Goal: Information Seeking & Learning: Learn about a topic

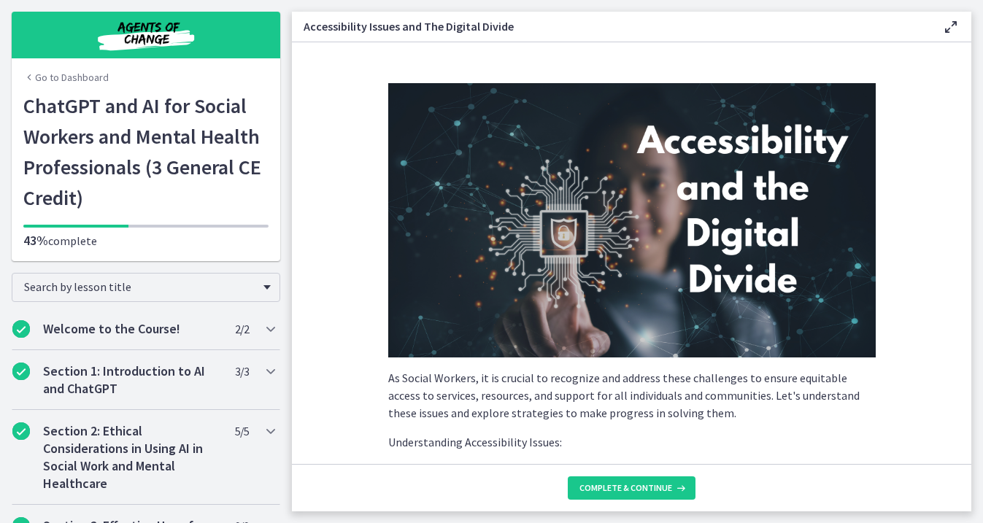
scroll to position [1114, 0]
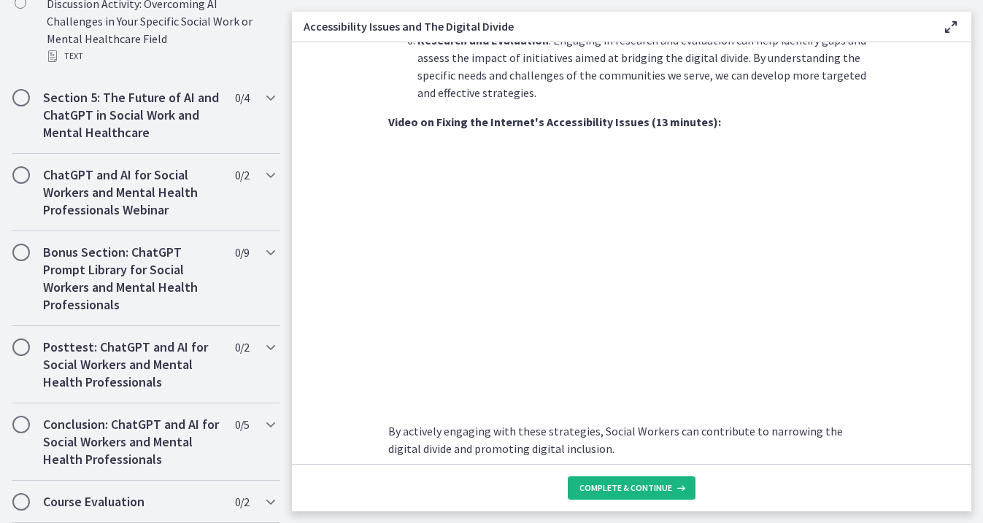
click at [629, 490] on span "Complete & continue" at bounding box center [625, 488] width 93 height 12
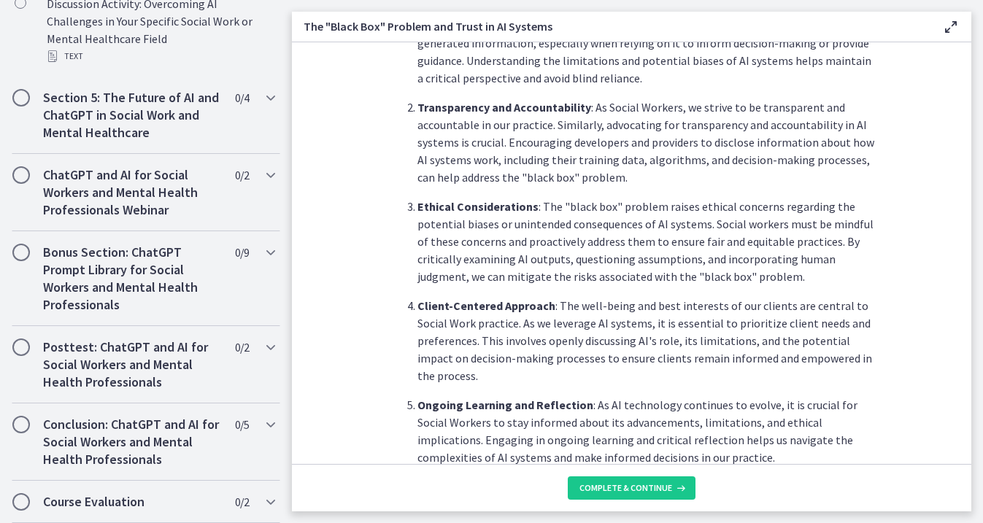
scroll to position [734, 0]
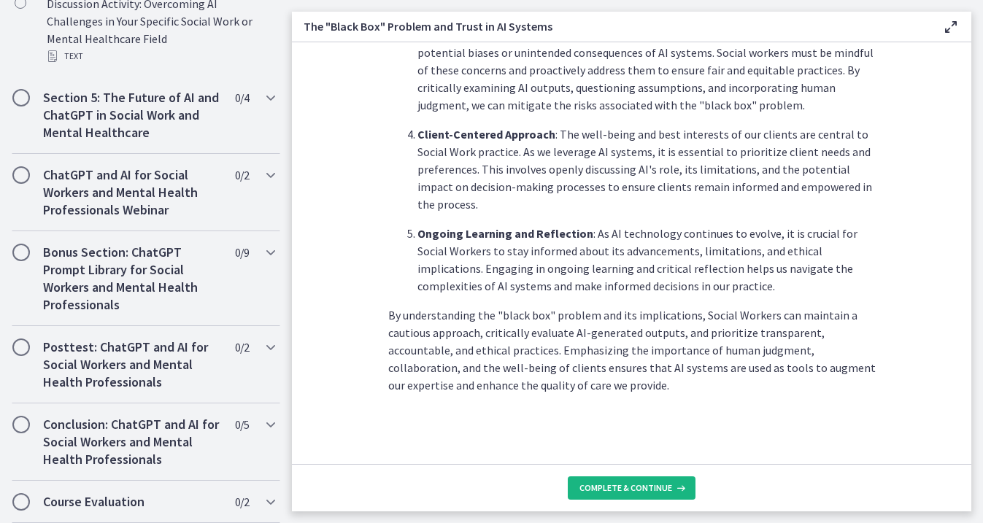
click at [614, 490] on span "Complete & continue" at bounding box center [625, 488] width 93 height 12
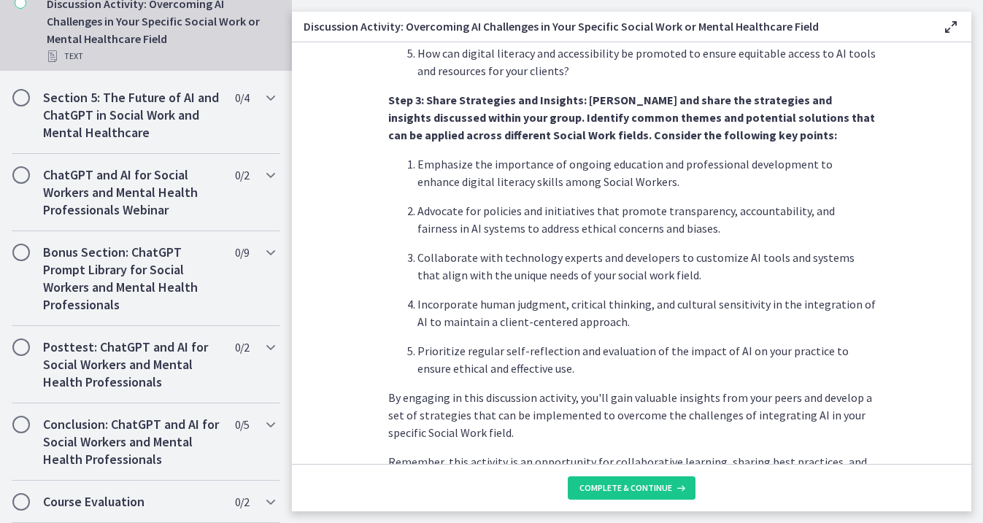
scroll to position [909, 0]
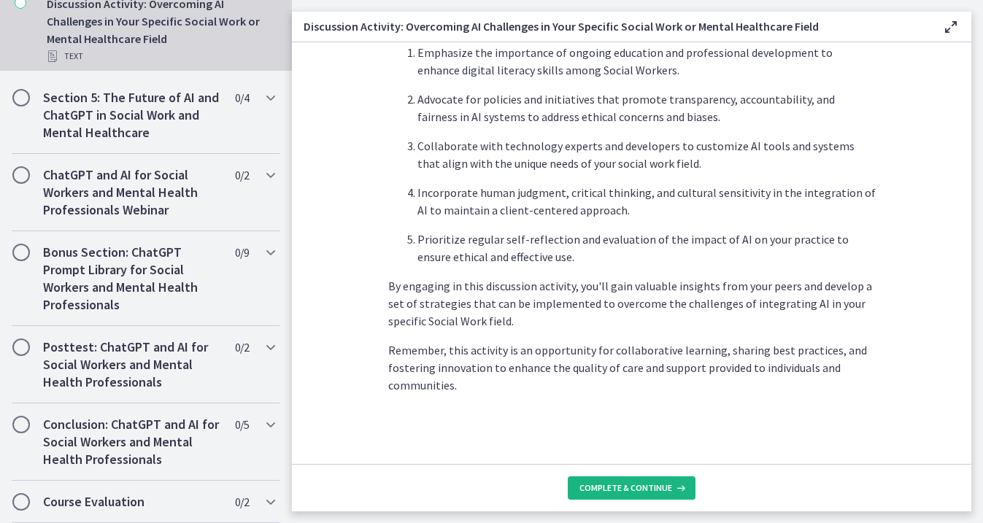
click at [626, 487] on span "Complete & continue" at bounding box center [625, 488] width 93 height 12
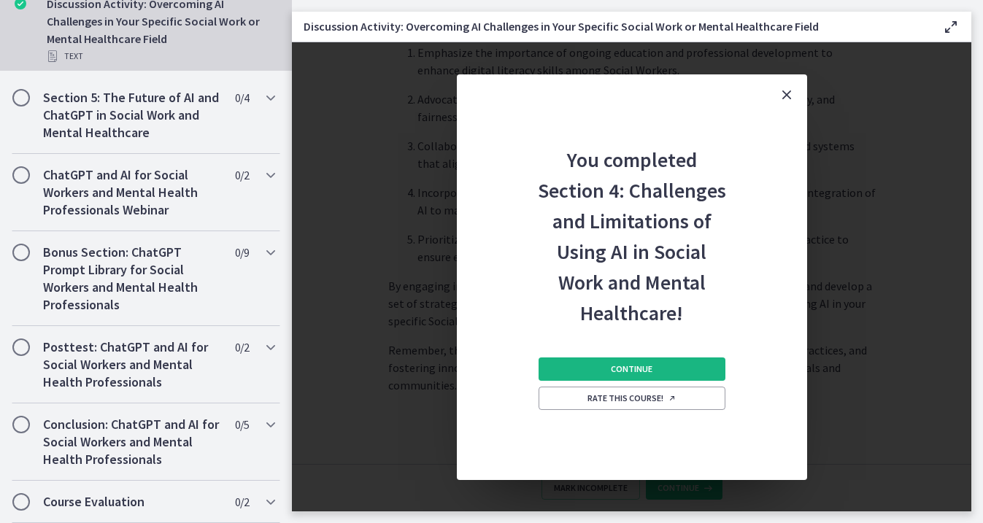
click at [649, 370] on span "Continue" at bounding box center [632, 369] width 42 height 12
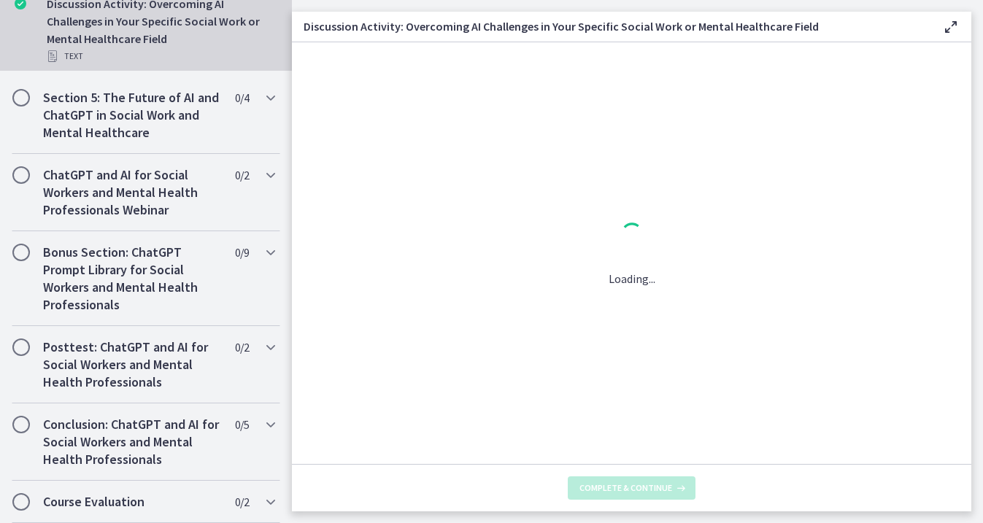
scroll to position [0, 0]
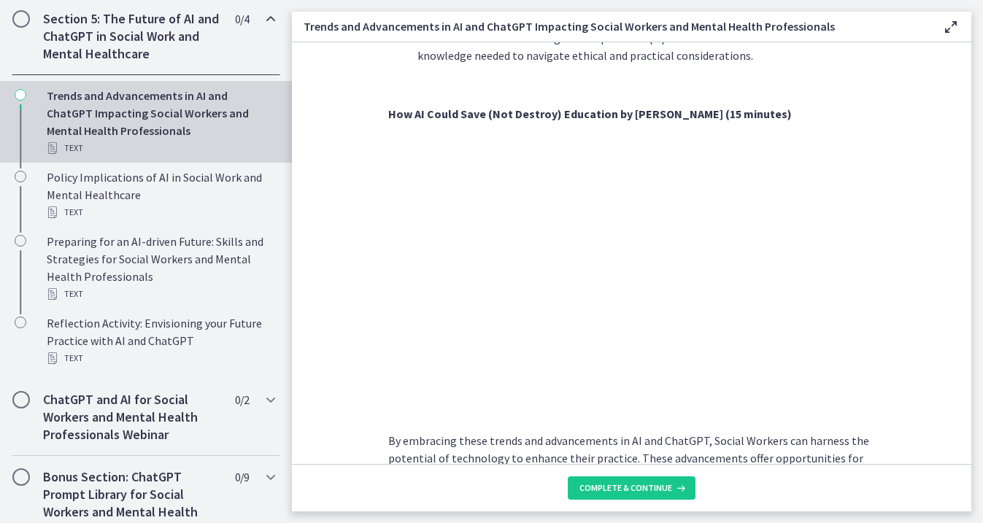
scroll to position [1042, 0]
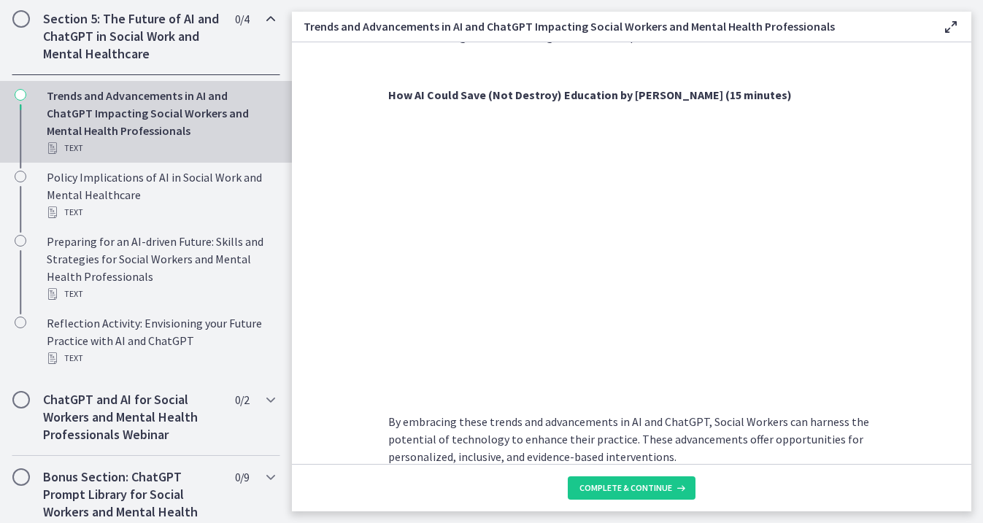
click at [338, 269] on section "As technology continues to evolve, Social Workers can harness these advancement…" at bounding box center [631, 253] width 679 height 422
click at [618, 494] on button "Complete & continue" at bounding box center [632, 487] width 128 height 23
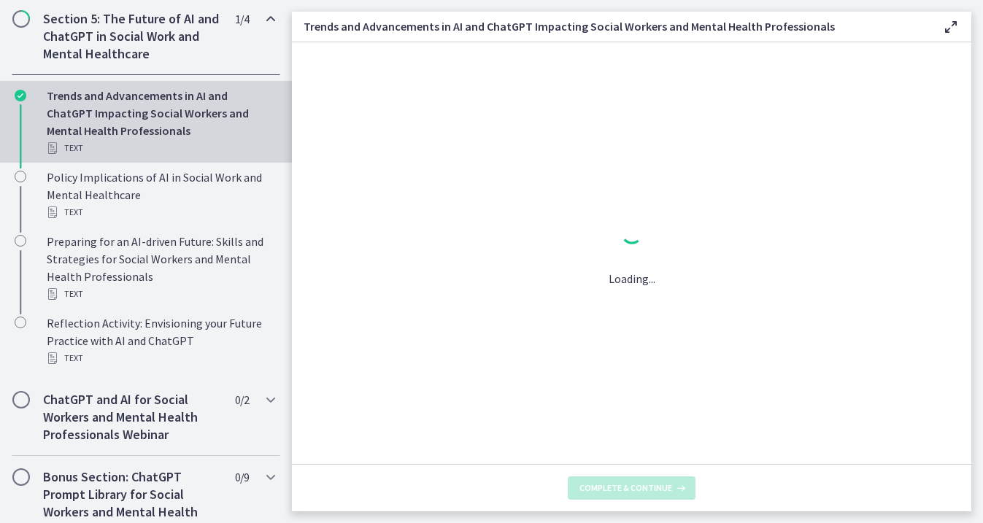
scroll to position [0, 0]
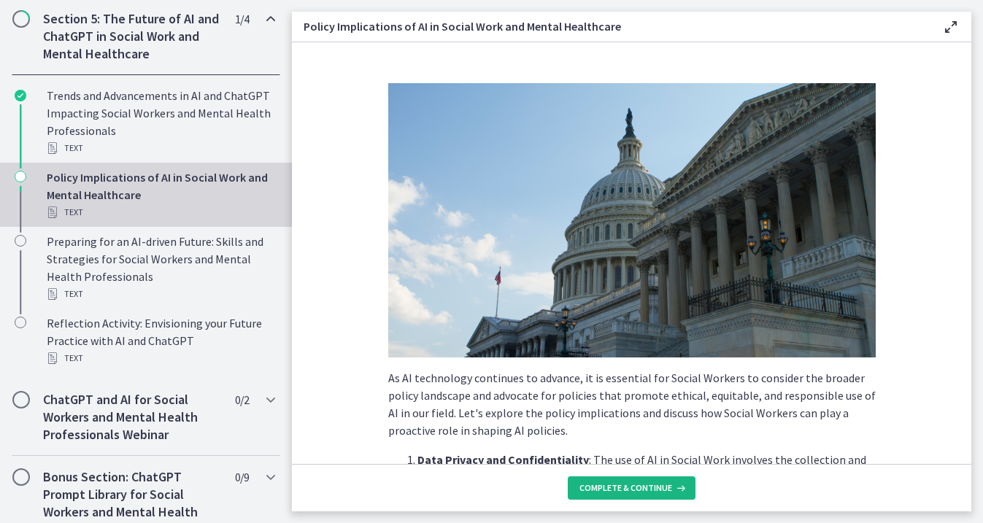
click at [608, 488] on span "Complete & continue" at bounding box center [625, 488] width 93 height 12
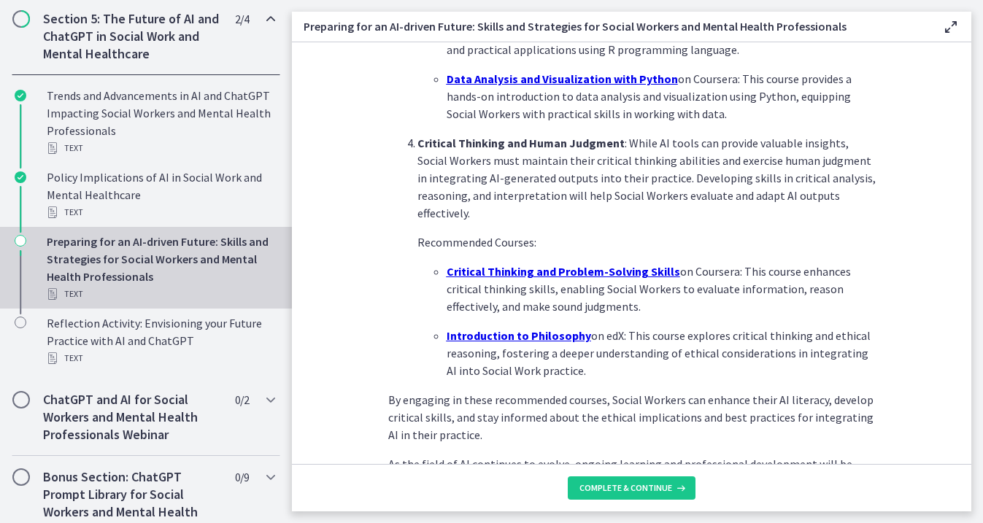
scroll to position [1049, 0]
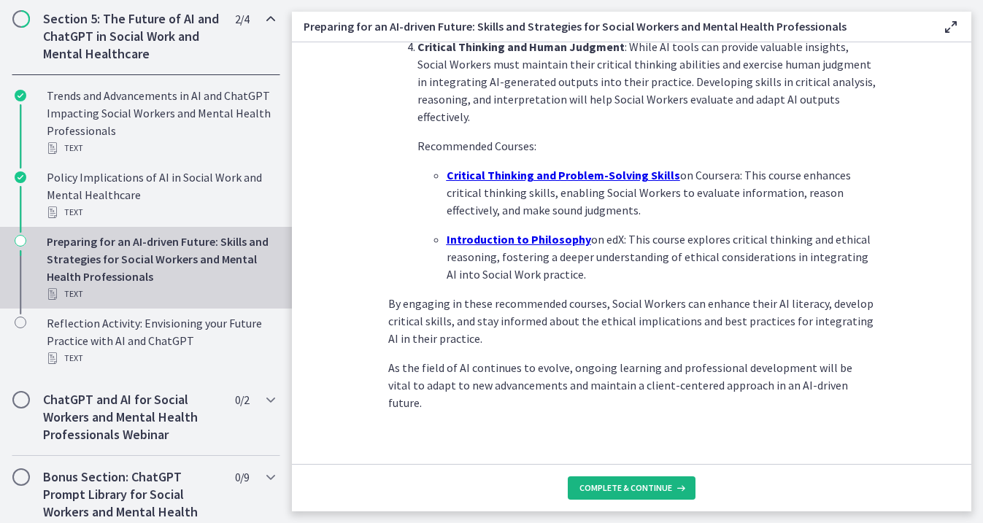
click at [631, 489] on span "Complete & continue" at bounding box center [625, 488] width 93 height 12
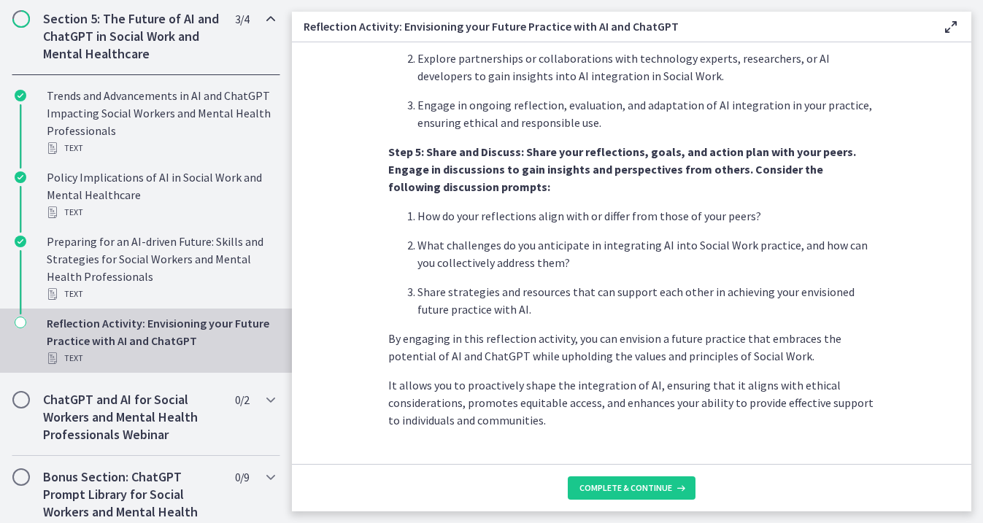
scroll to position [1234, 0]
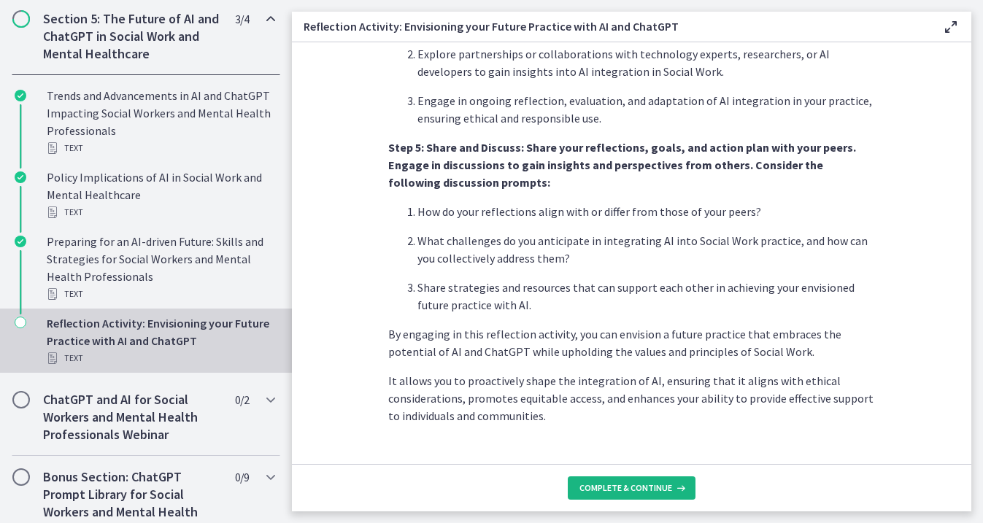
click at [629, 486] on span "Complete & continue" at bounding box center [625, 488] width 93 height 12
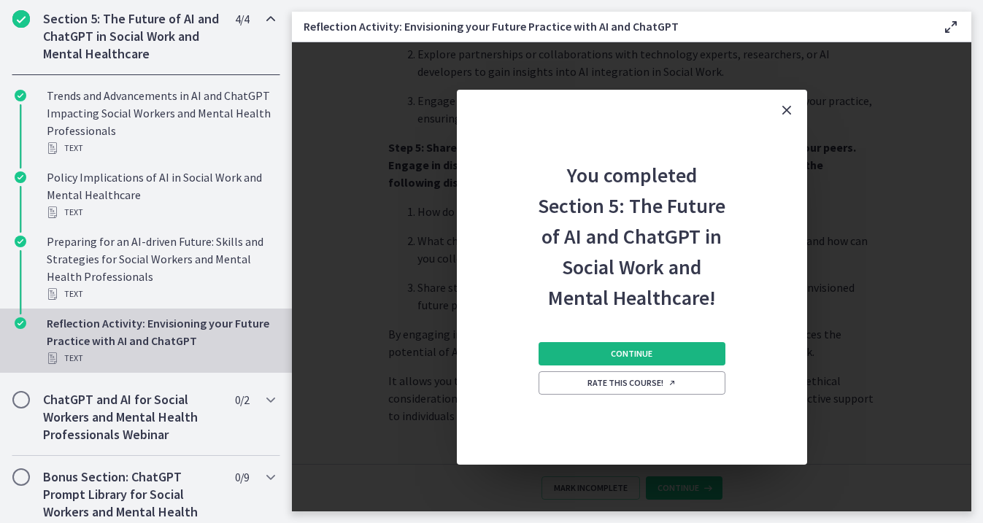
click at [662, 351] on button "Continue" at bounding box center [631, 353] width 187 height 23
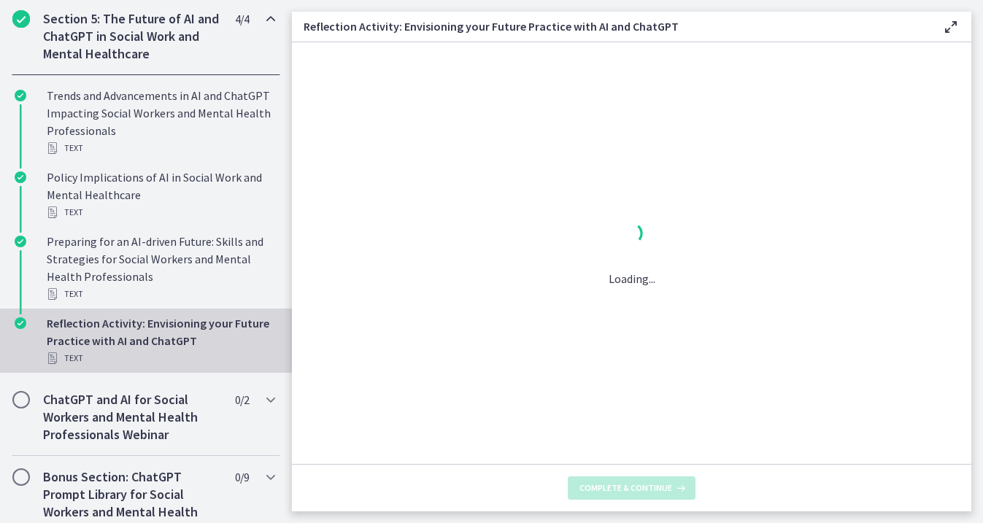
scroll to position [0, 0]
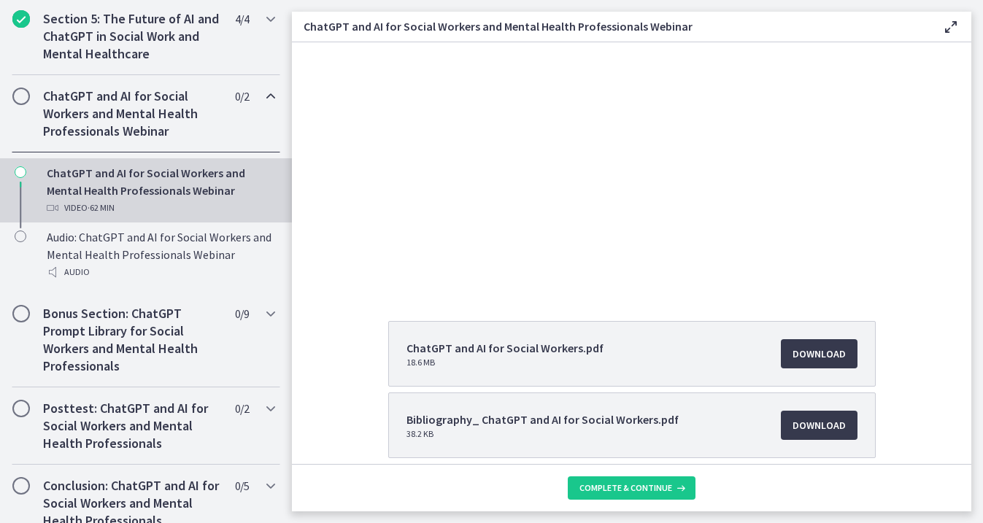
scroll to position [35, 0]
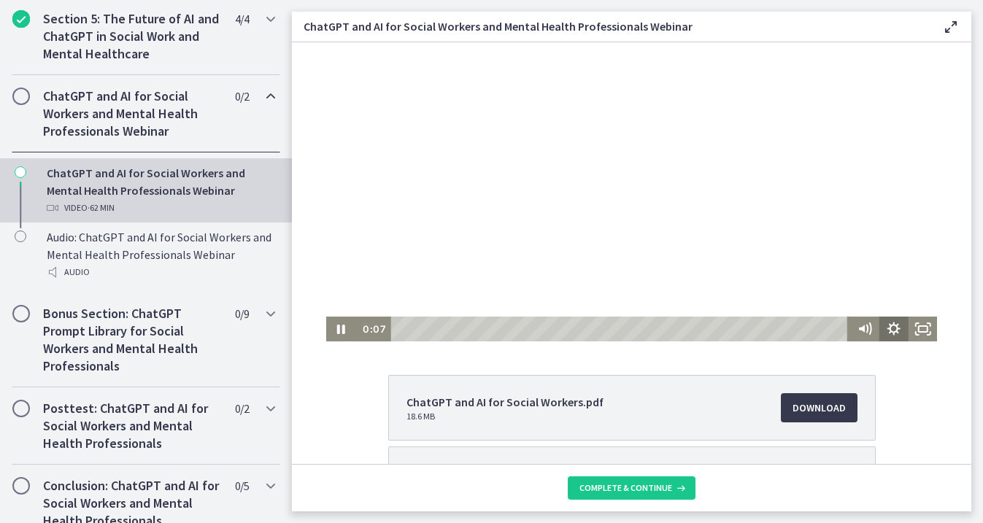
click at [887, 327] on icon "Show settings menu" at bounding box center [892, 329] width 29 height 25
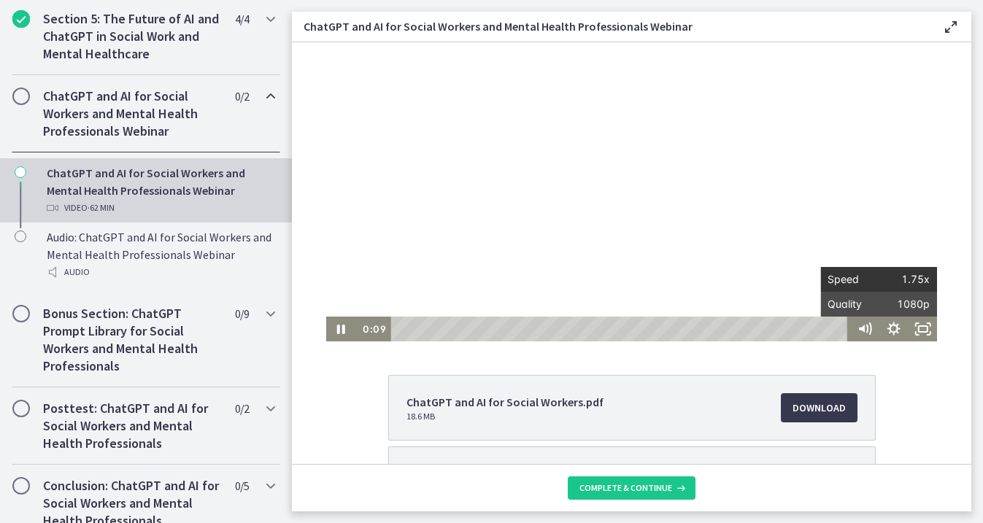
click at [853, 284] on span "Speed" at bounding box center [852, 279] width 51 height 25
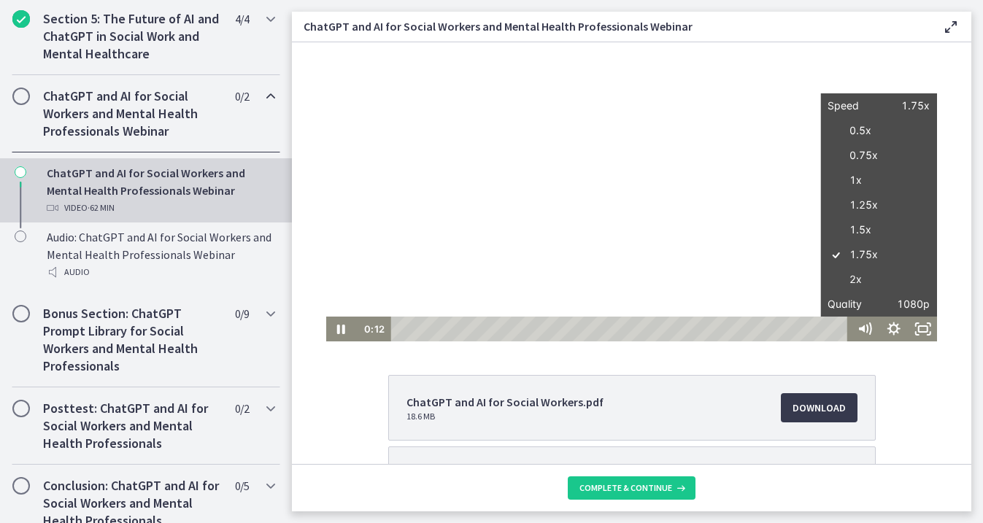
click at [693, 235] on div at bounding box center [631, 174] width 611 height 334
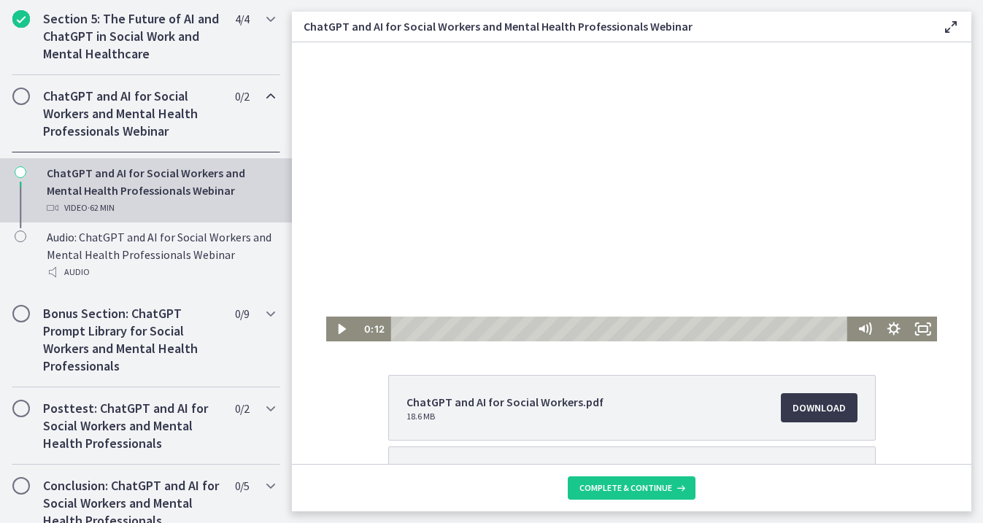
click at [693, 235] on div at bounding box center [631, 174] width 611 height 334
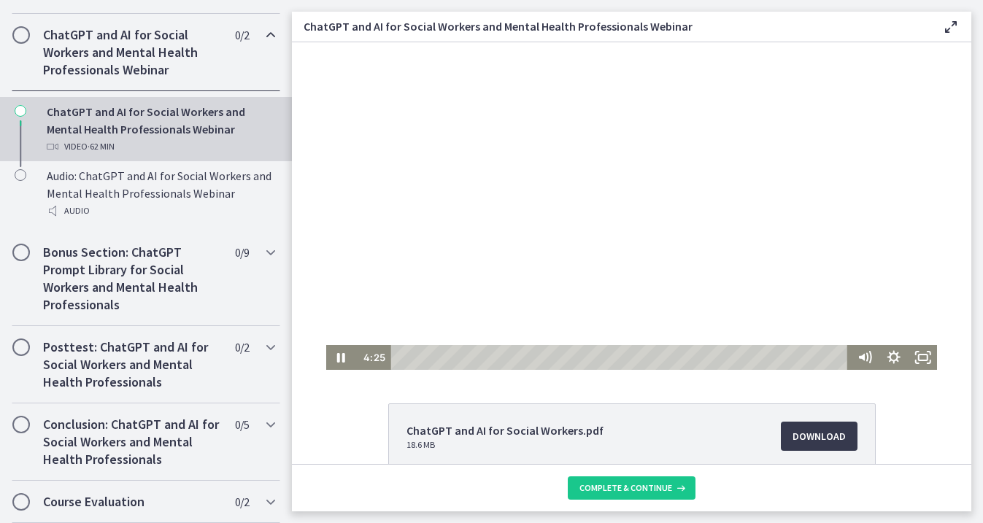
scroll to position [5, 0]
